Goal: Book appointment/travel/reservation

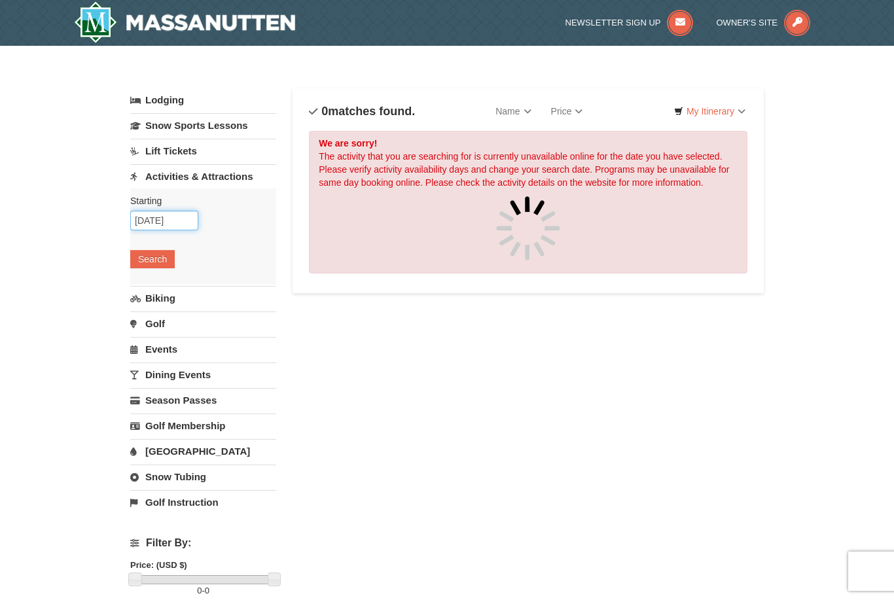
click at [147, 219] on input "[DATE]" at bounding box center [164, 221] width 68 height 20
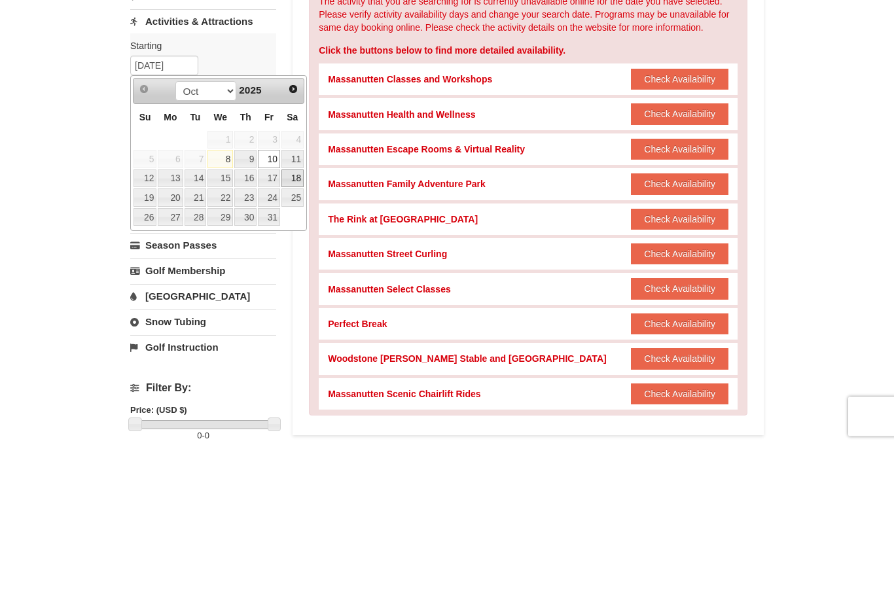
click at [292, 325] on link "18" at bounding box center [292, 334] width 22 height 18
type input "10/18/2025"
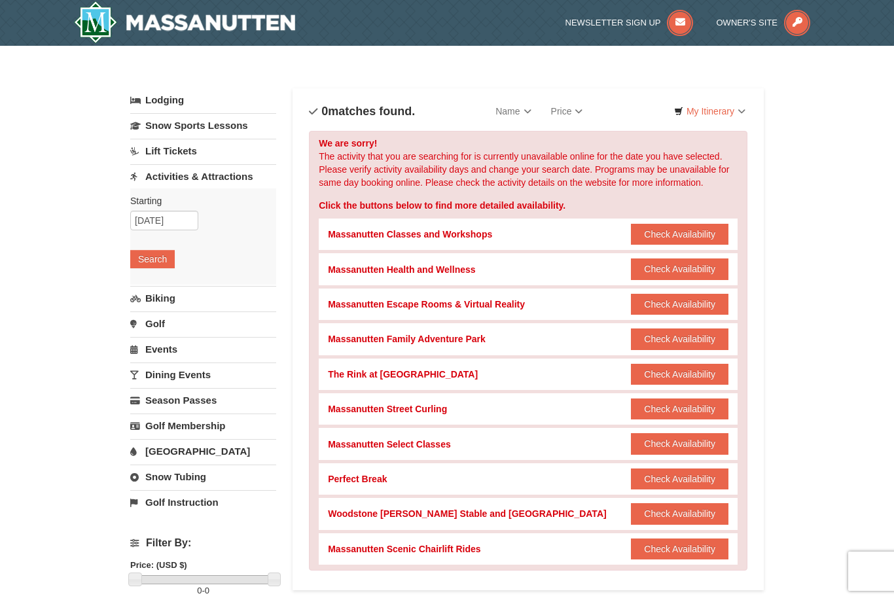
click at [149, 259] on button "Search" at bounding box center [152, 259] width 45 height 18
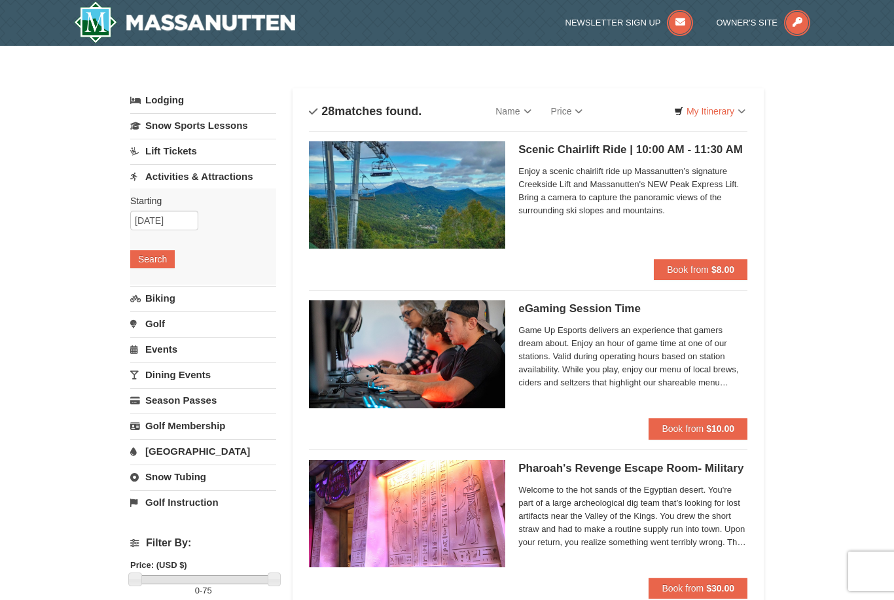
click at [410, 211] on img at bounding box center [407, 194] width 196 height 107
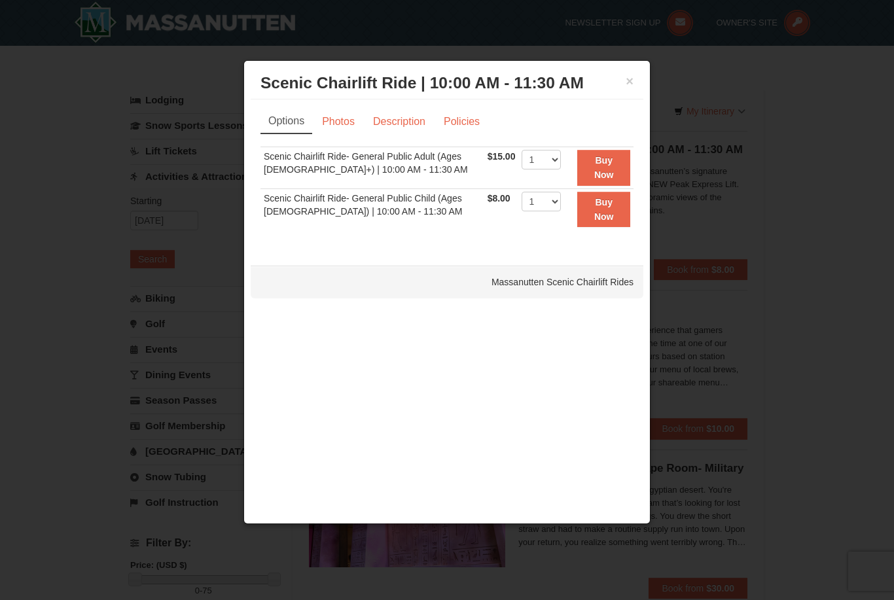
click at [342, 122] on link "Photos" at bounding box center [338, 121] width 50 height 25
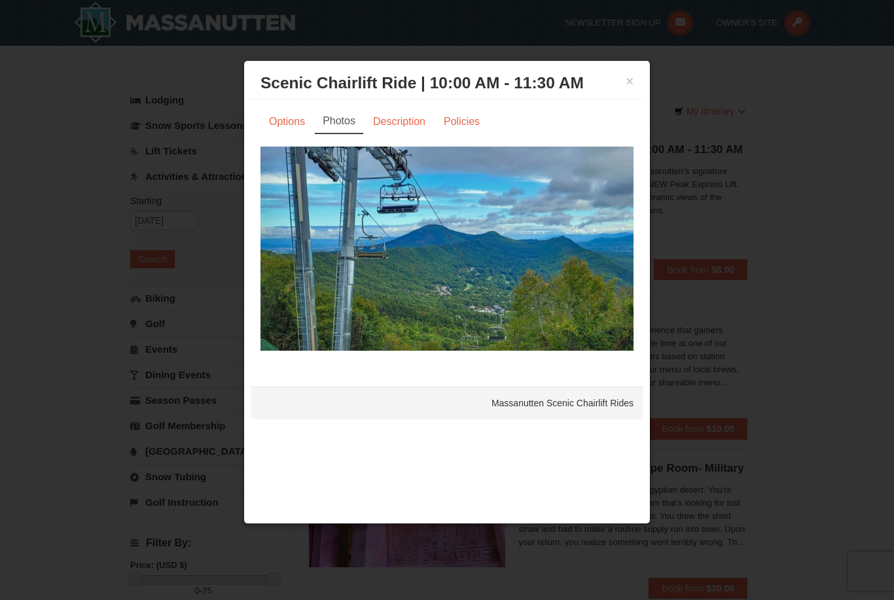
click at [394, 122] on link "Description" at bounding box center [399, 121] width 69 height 25
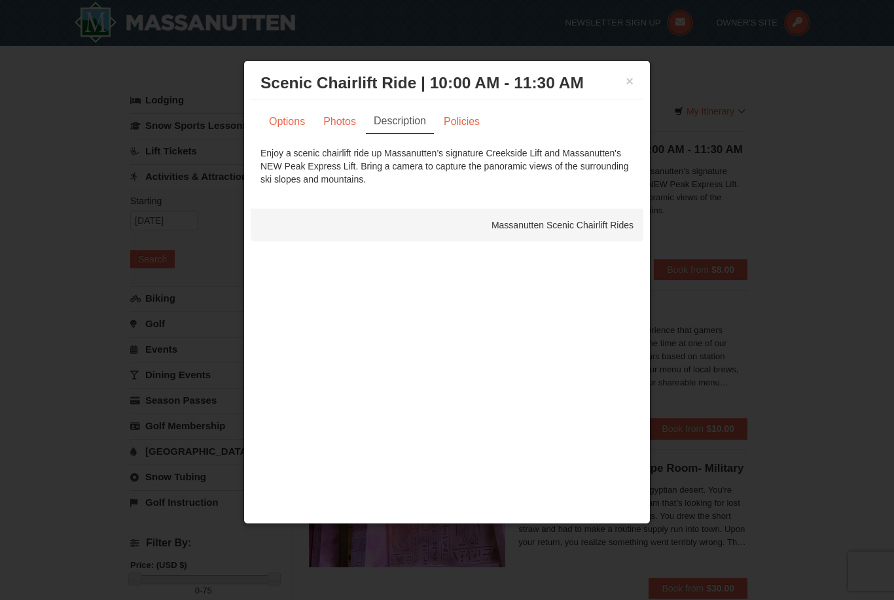
click at [462, 124] on link "Policies" at bounding box center [461, 121] width 53 height 25
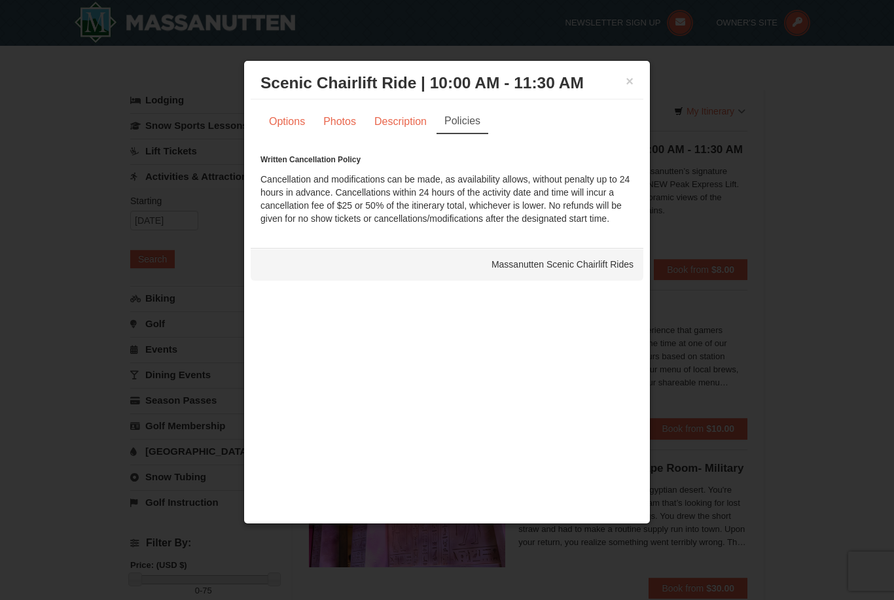
click at [618, 259] on div "Massanutten Scenic Chairlift Rides" at bounding box center [447, 264] width 393 height 33
click at [631, 81] on button "×" at bounding box center [630, 81] width 8 height 13
